Goal: Task Accomplishment & Management: Use online tool/utility

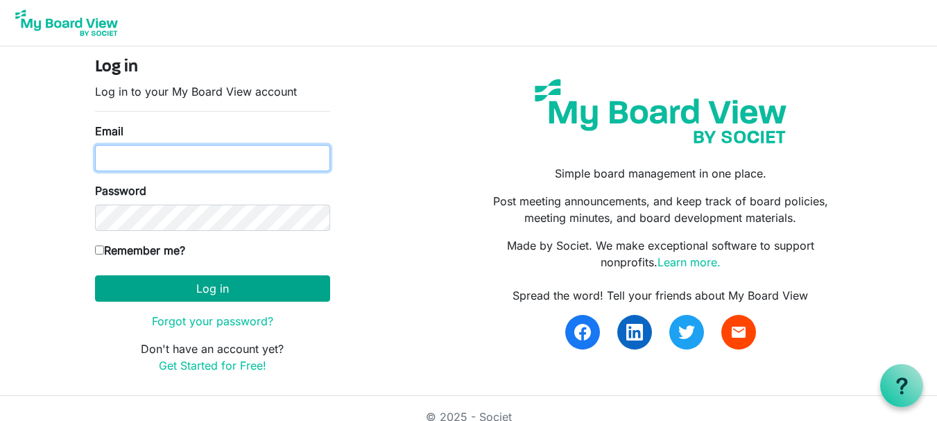
type input "[EMAIL_ADDRESS][DOMAIN_NAME]"
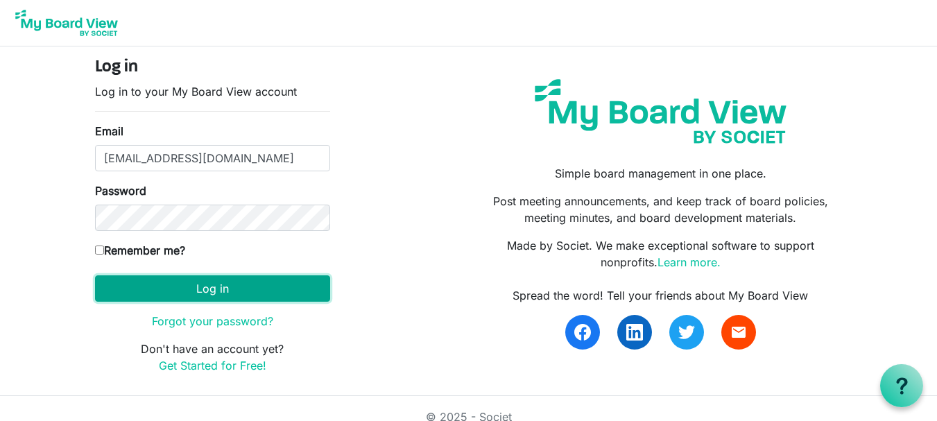
click at [190, 286] on button "Log in" at bounding box center [212, 288] width 235 height 26
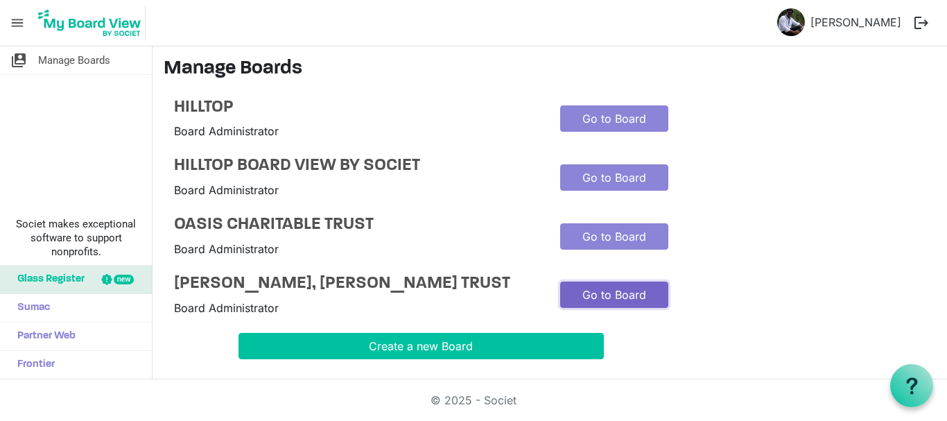
click at [626, 308] on link "Go to Board" at bounding box center [614, 295] width 108 height 26
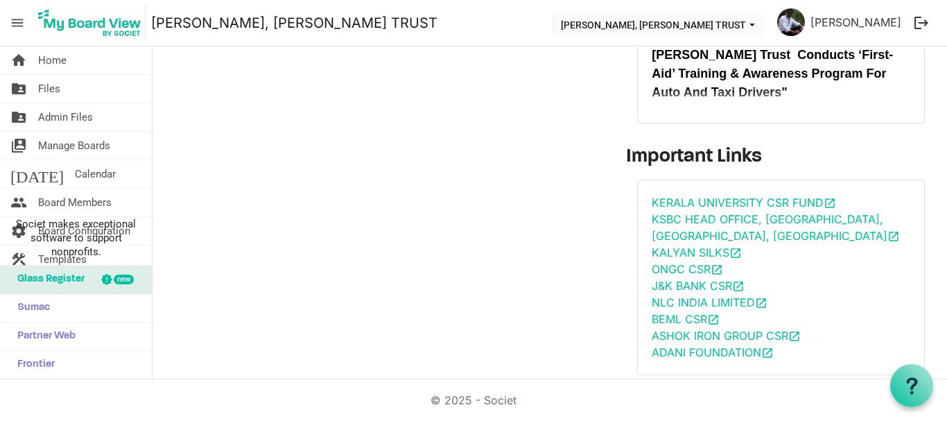
scroll to position [173, 0]
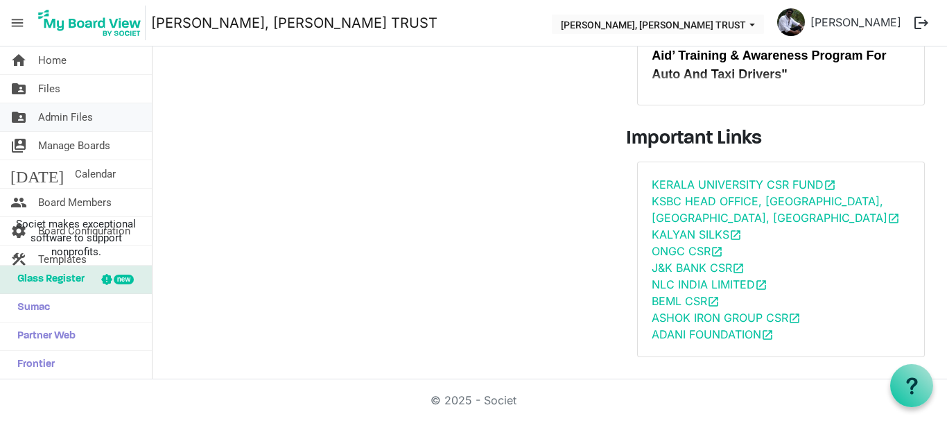
click at [88, 112] on span "Admin Files" at bounding box center [65, 117] width 55 height 28
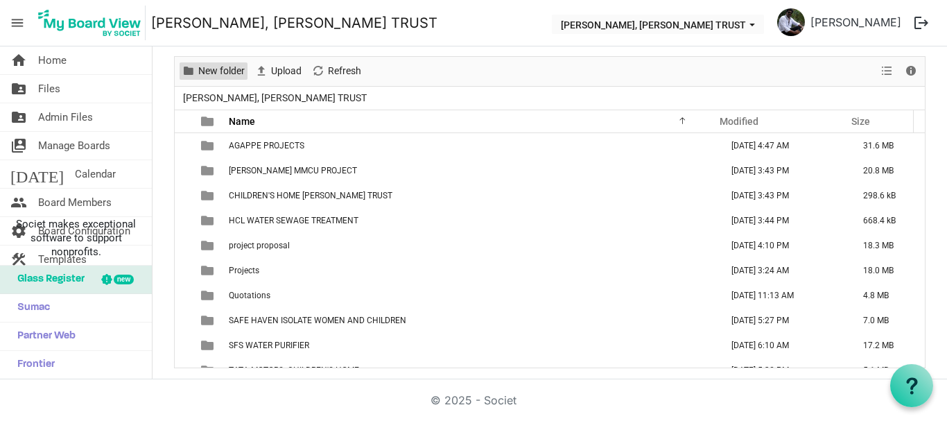
click at [225, 74] on span "New folder" at bounding box center [221, 70] width 49 height 17
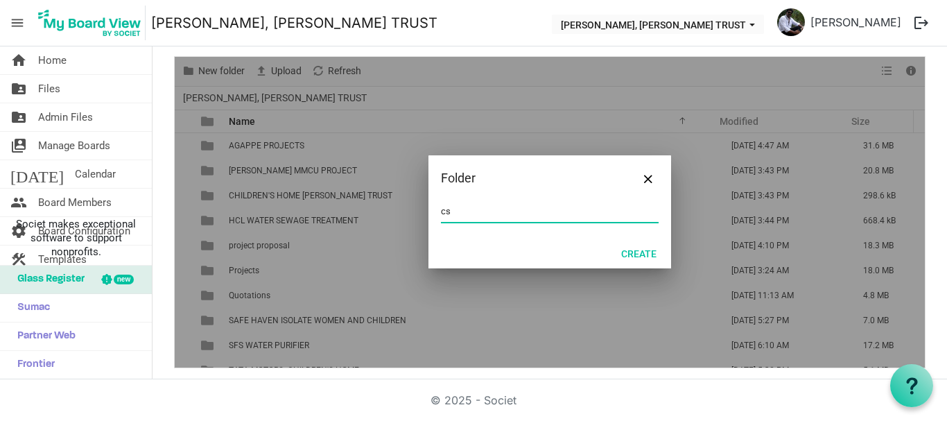
type input "c"
type input "CSR LIST"
click at [650, 253] on button "Create" at bounding box center [638, 252] width 53 height 19
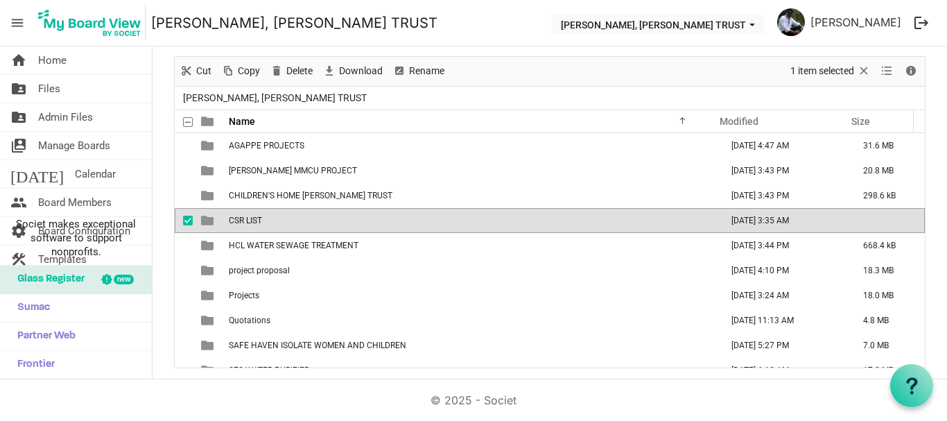
click at [501, 224] on td "CSR LIST" at bounding box center [471, 220] width 492 height 25
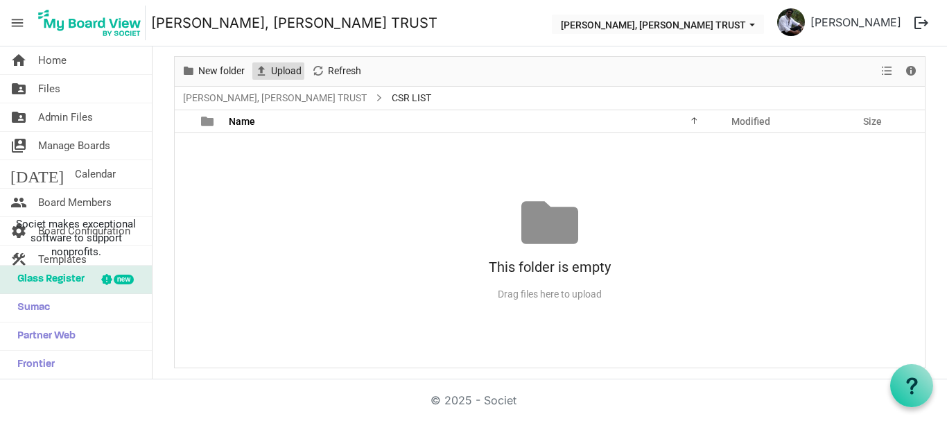
click at [280, 80] on span "Upload" at bounding box center [286, 70] width 33 height 17
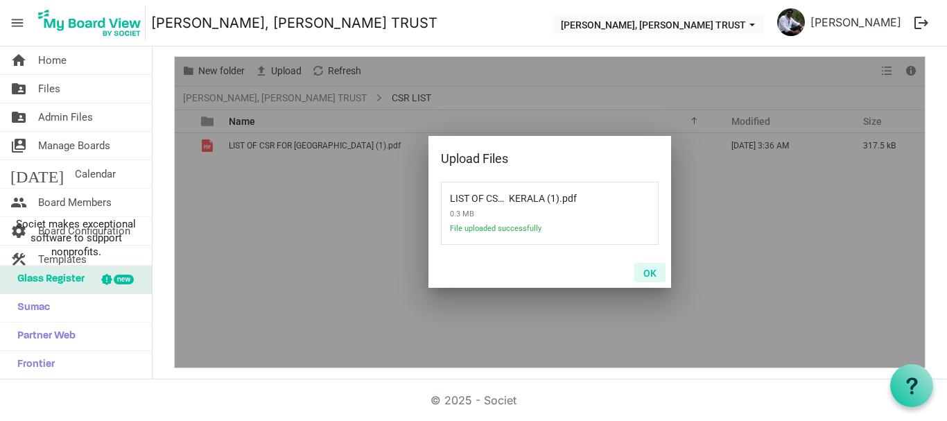
click at [637, 273] on button "OK" at bounding box center [650, 272] width 31 height 19
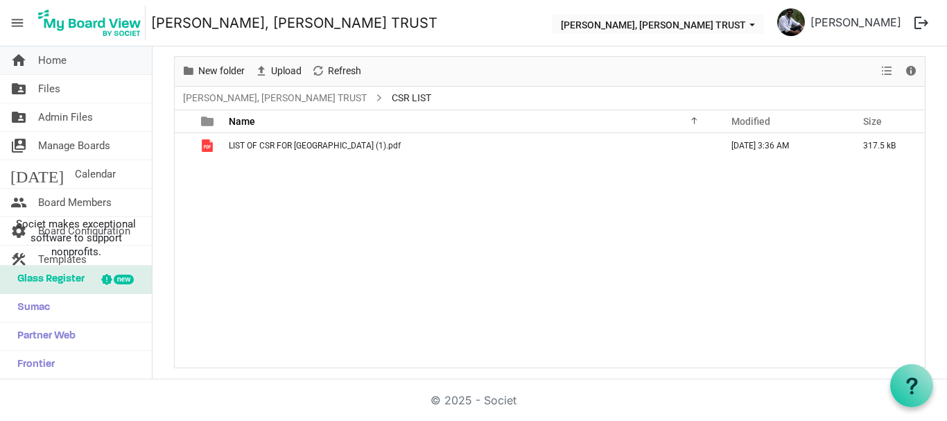
click at [26, 66] on span "home" at bounding box center [18, 60] width 17 height 28
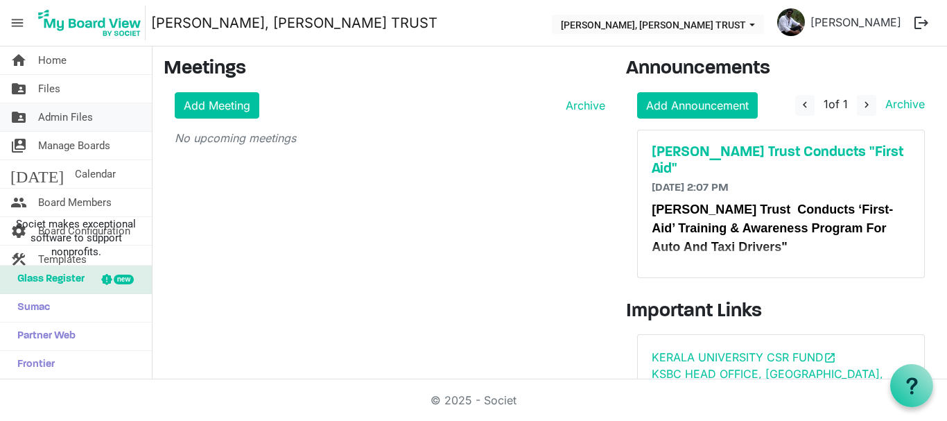
click at [67, 114] on span "Admin Files" at bounding box center [65, 117] width 55 height 28
